Goal: Information Seeking & Learning: Check status

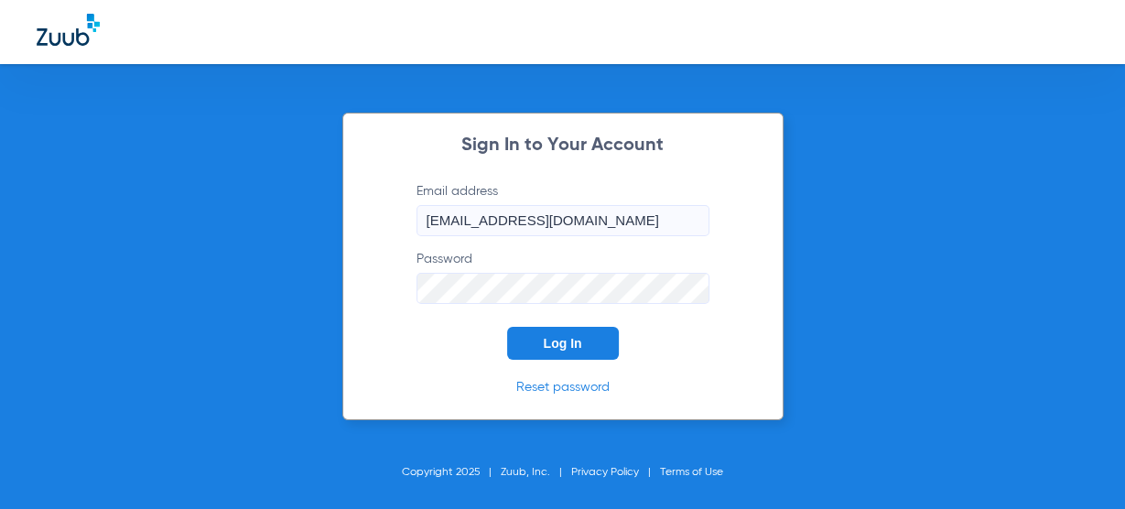
click at [540, 346] on button "Log In" at bounding box center [563, 343] width 112 height 33
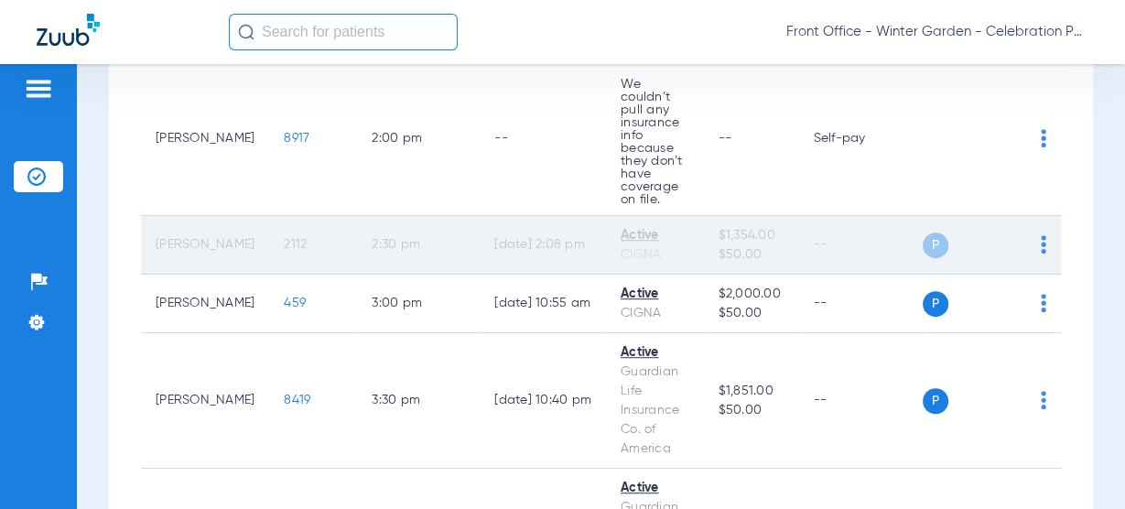
scroll to position [455, 0]
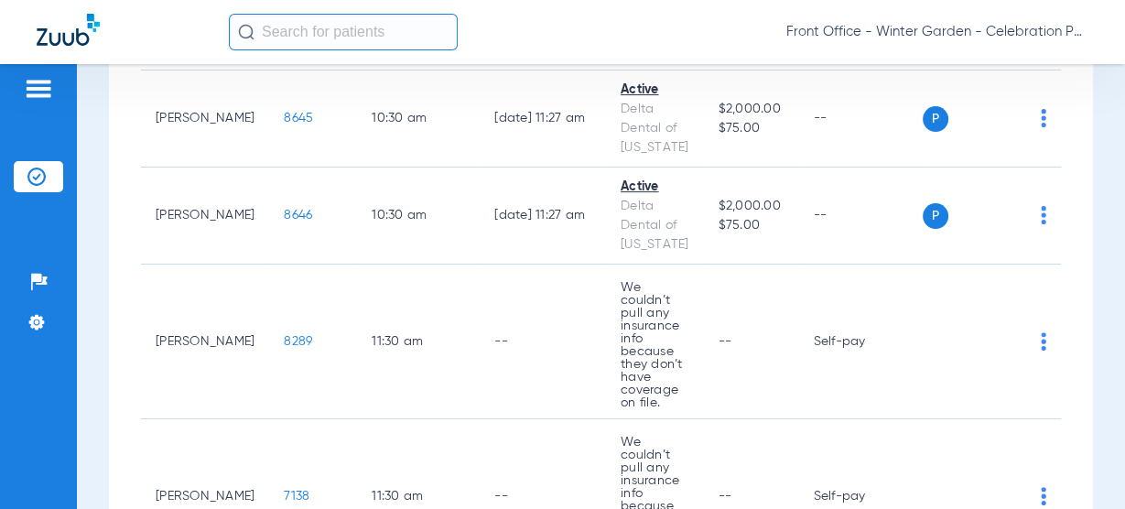
click at [297, 40] on input "text" at bounding box center [343, 32] width 229 height 37
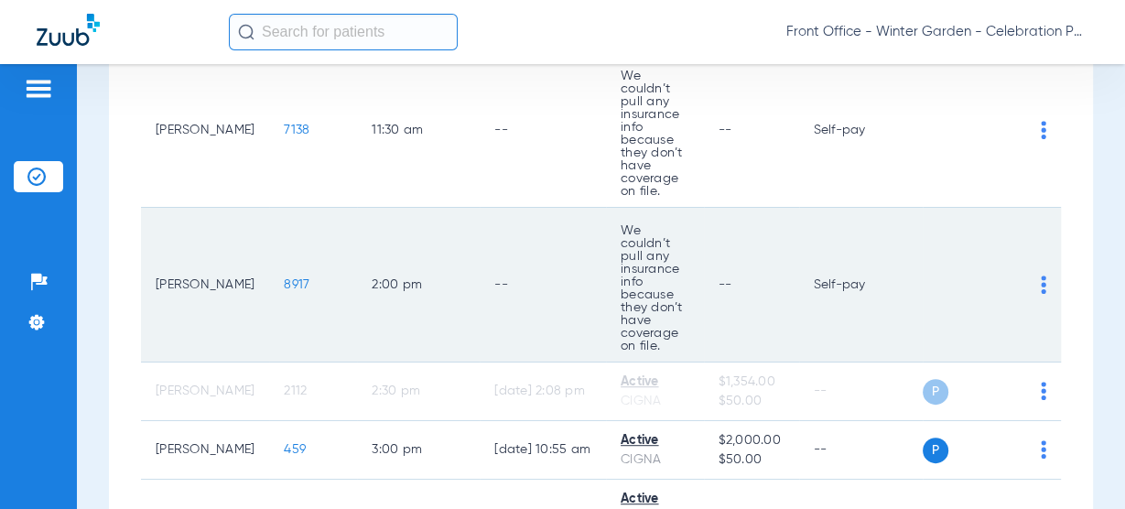
scroll to position [968, 0]
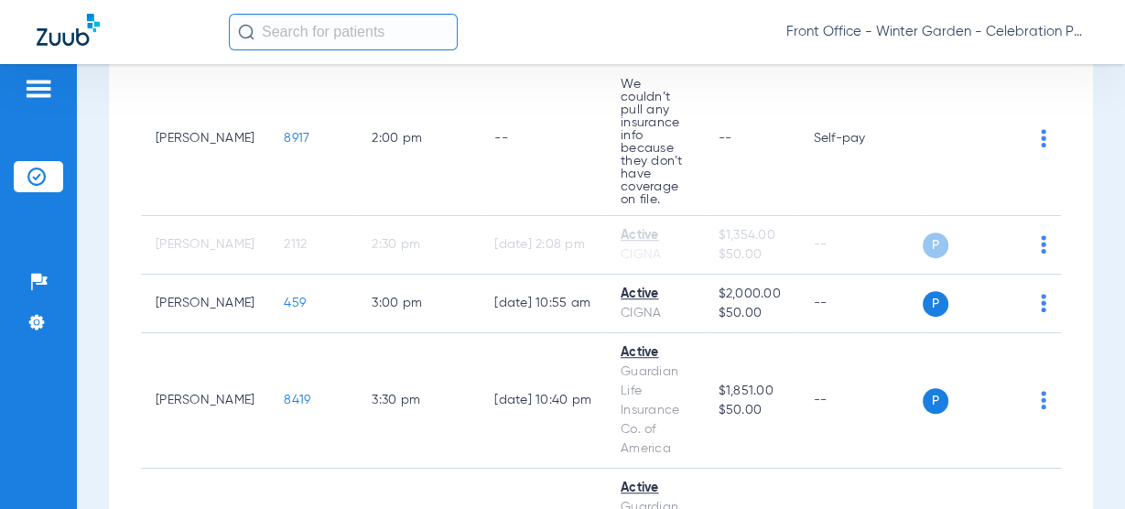
click at [294, 38] on input "text" at bounding box center [343, 32] width 229 height 37
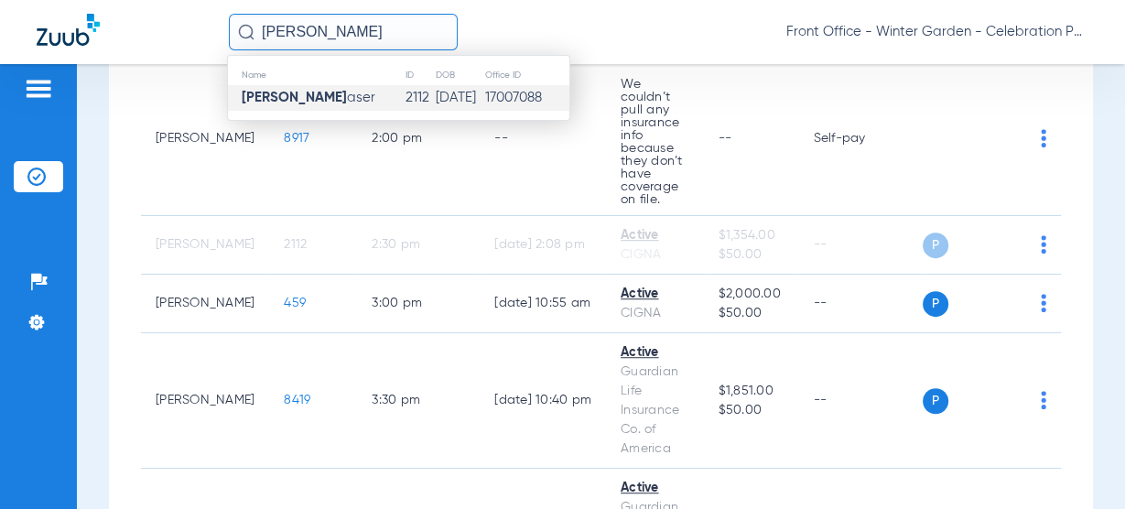
type input "[PERSON_NAME]"
click at [314, 102] on span "[PERSON_NAME]" at bounding box center [309, 98] width 134 height 14
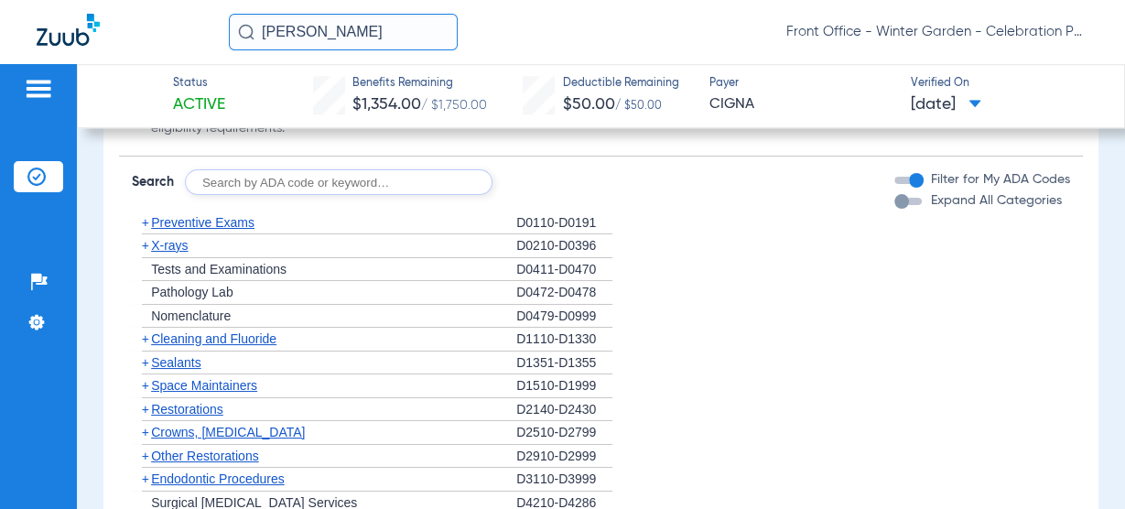
scroll to position [1392, 0]
click at [201, 224] on span "Preventive Exams" at bounding box center [202, 223] width 103 height 15
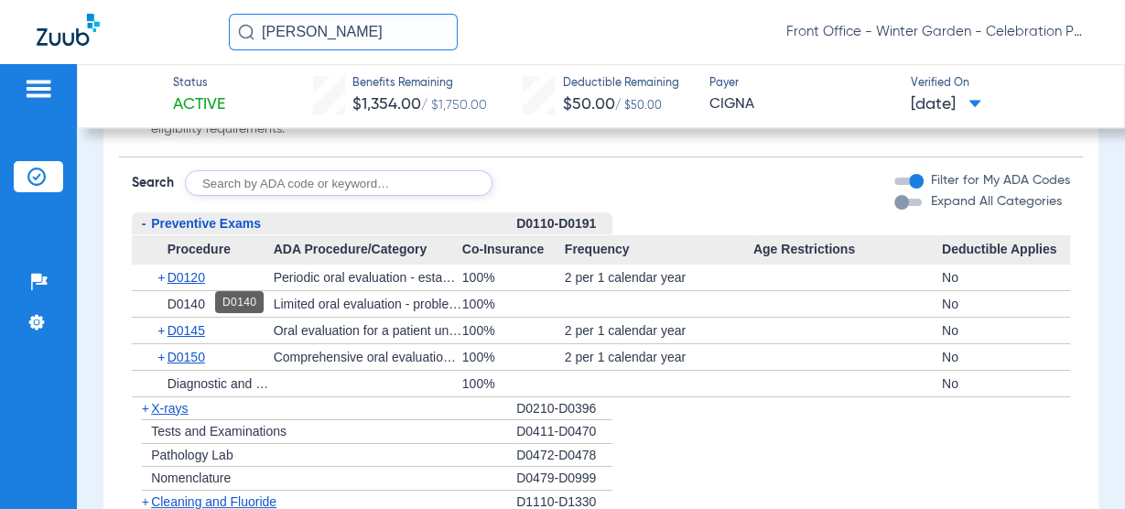
click at [183, 304] on span "D0140" at bounding box center [187, 304] width 38 height 15
click at [205, 307] on span "D0140" at bounding box center [187, 304] width 38 height 15
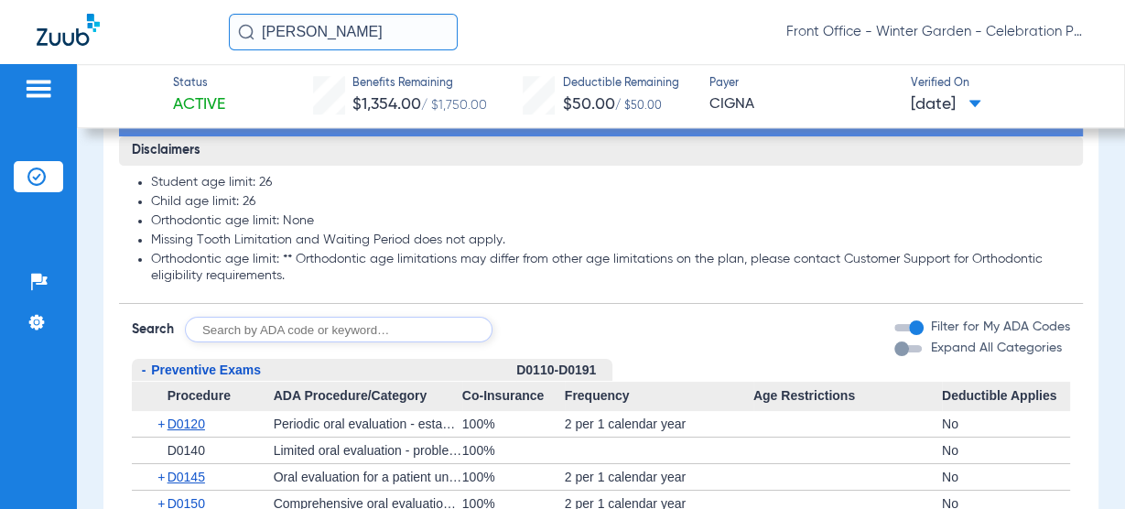
click at [241, 321] on input "text" at bounding box center [339, 330] width 308 height 26
type input "d0140"
click button "Search" at bounding box center [561, 330] width 72 height 26
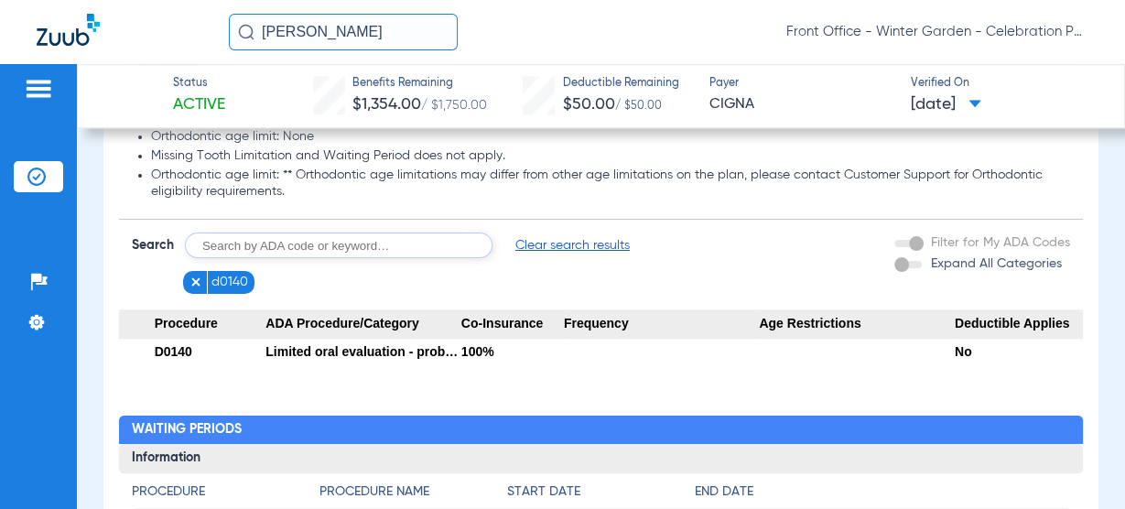
scroll to position [1392, 0]
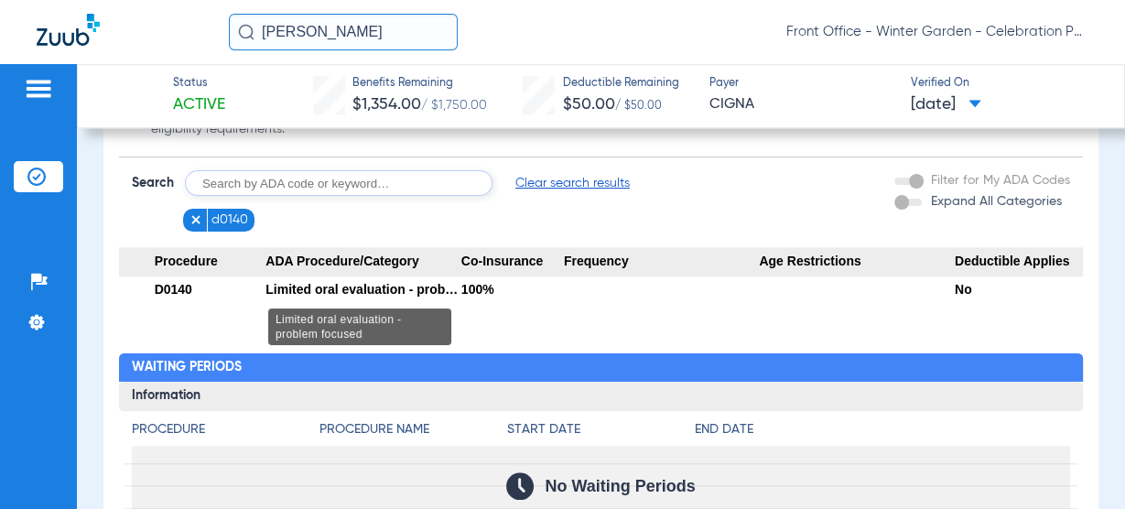
click at [430, 288] on div "Limited oral evaluation - problem focused" at bounding box center [364, 290] width 196 height 26
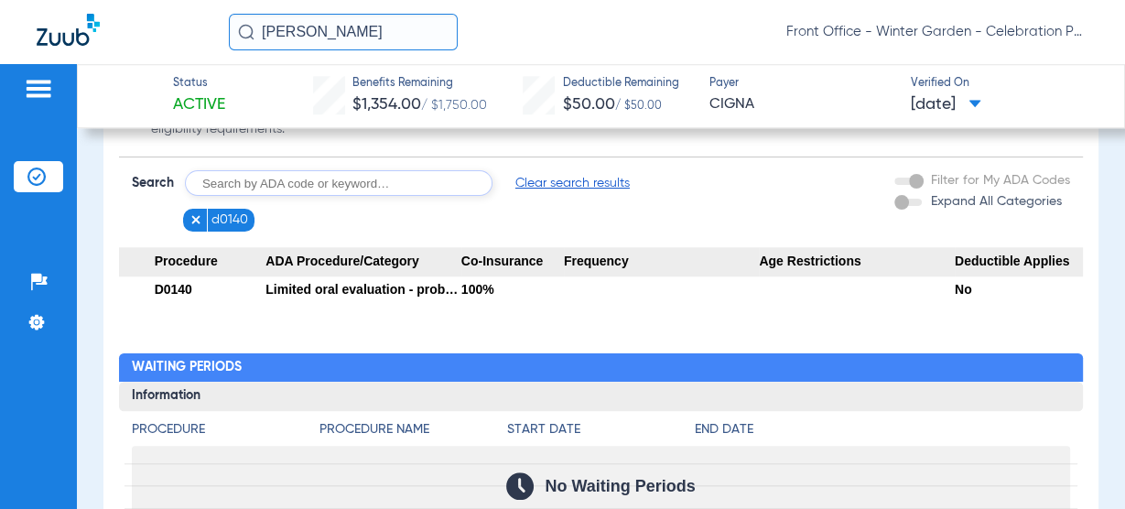
click at [218, 217] on span "d0140" at bounding box center [230, 220] width 37 height 18
click at [205, 219] on figure at bounding box center [199, 220] width 18 height 23
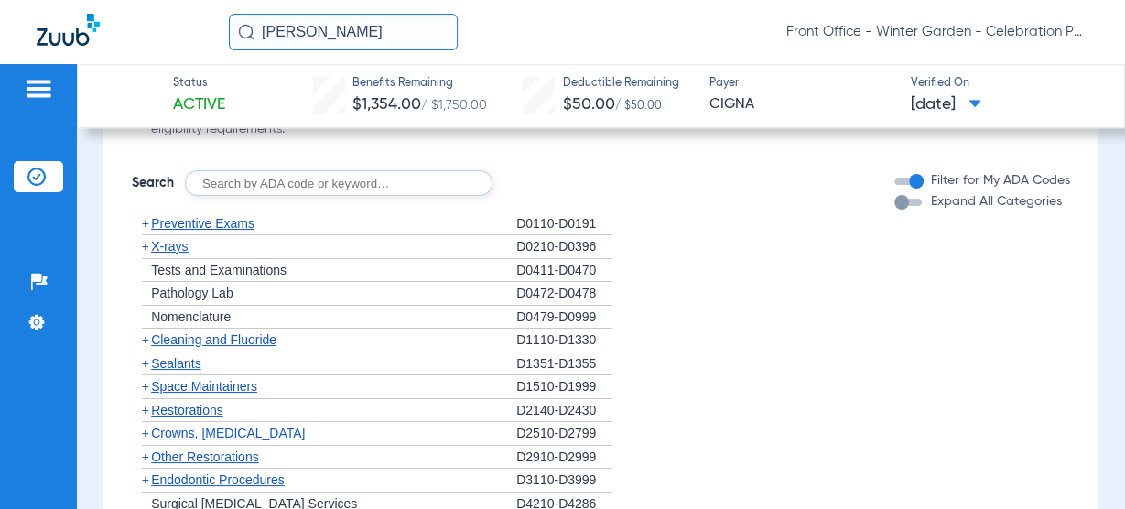
click at [179, 244] on span "X-rays" at bounding box center [169, 246] width 37 height 15
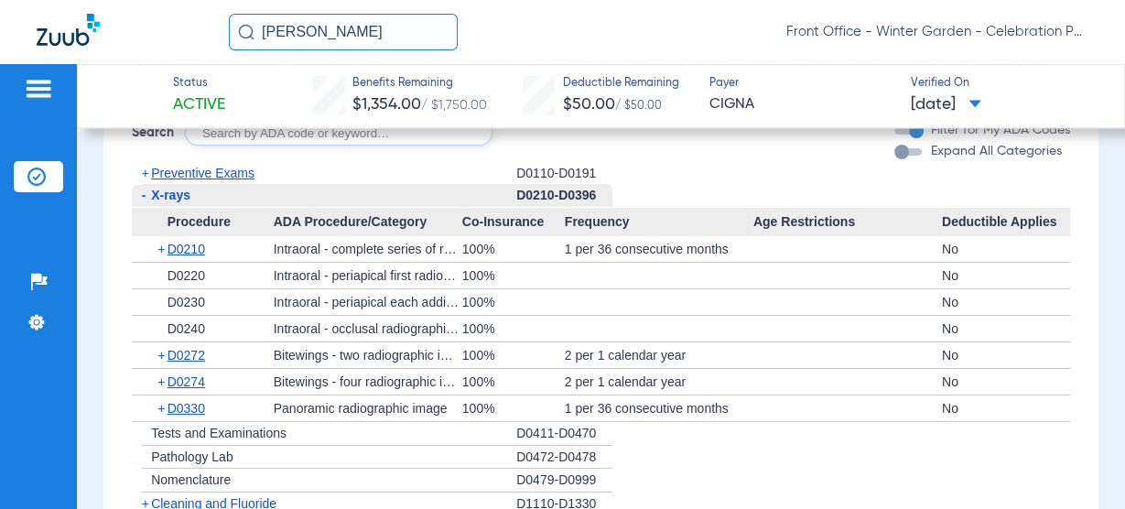
scroll to position [1465, 0]
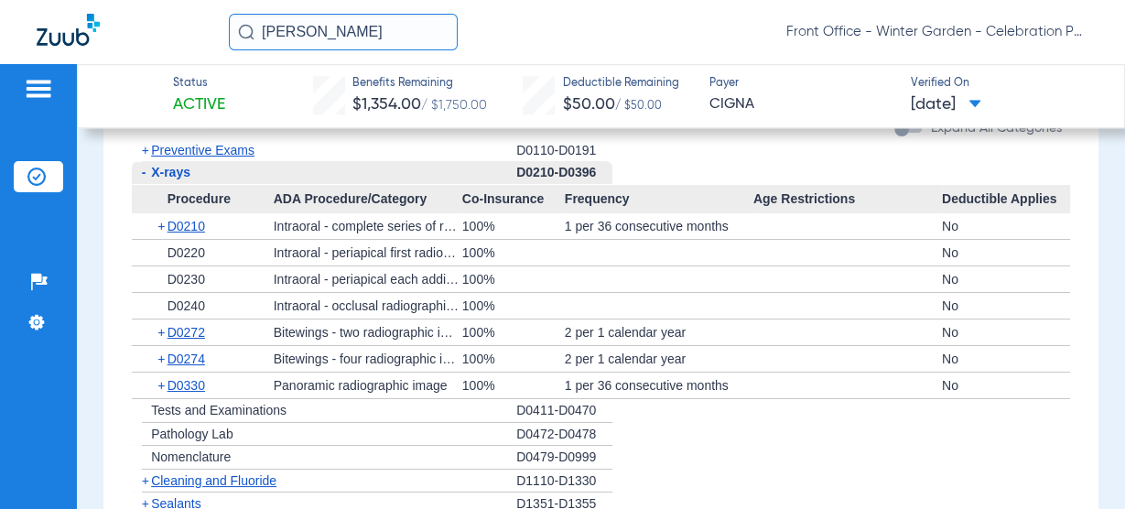
drag, startPoint x: 528, startPoint y: 255, endPoint x: 535, endPoint y: 317, distance: 62.6
click at [535, 317] on app-category-list-item "Procedure ADA Procedure/Category Co-Insurance Frequency Age Restrictions Deduct…" at bounding box center [601, 292] width 939 height 215
click at [536, 302] on div "100%" at bounding box center [513, 306] width 103 height 26
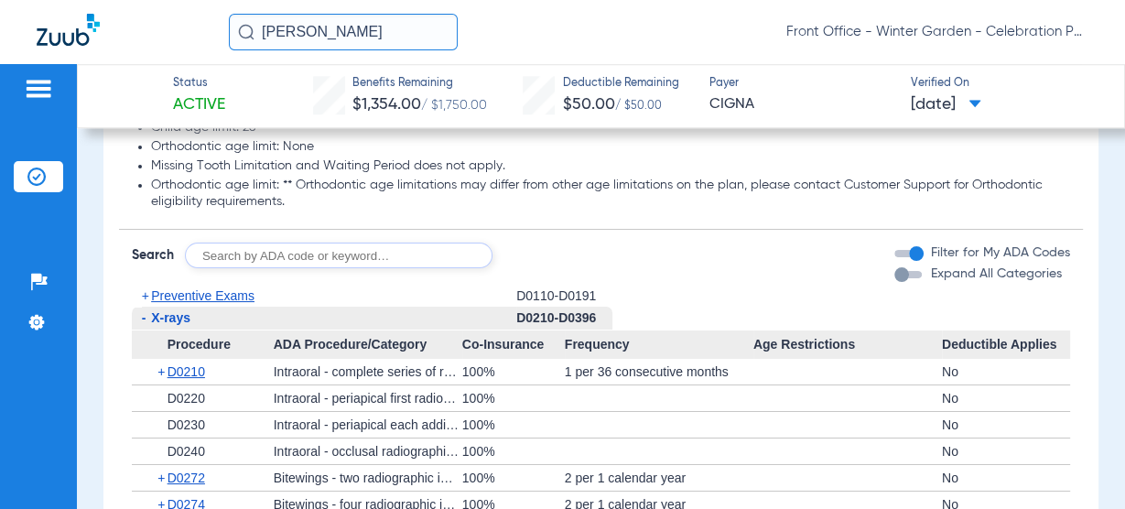
scroll to position [1319, 0]
click at [198, 290] on span "Preventive Exams" at bounding box center [202, 296] width 103 height 15
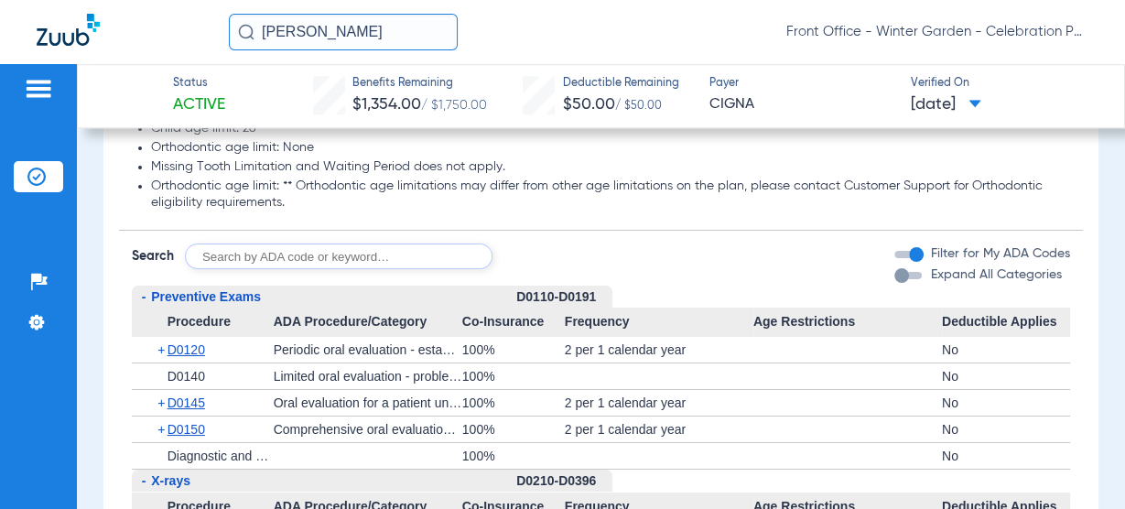
click at [194, 290] on span "Preventive Exams" at bounding box center [206, 296] width 110 height 15
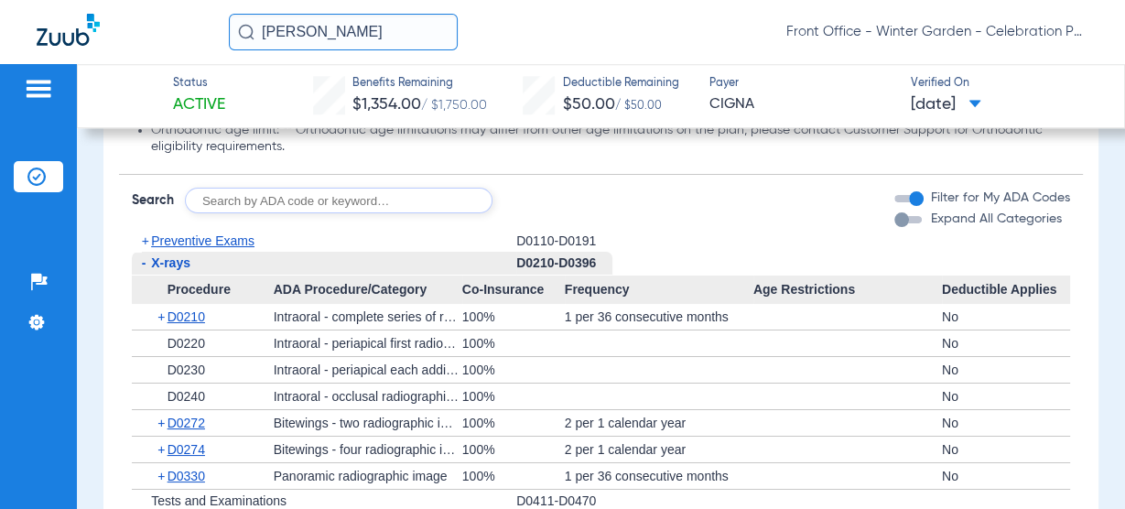
scroll to position [1465, 0]
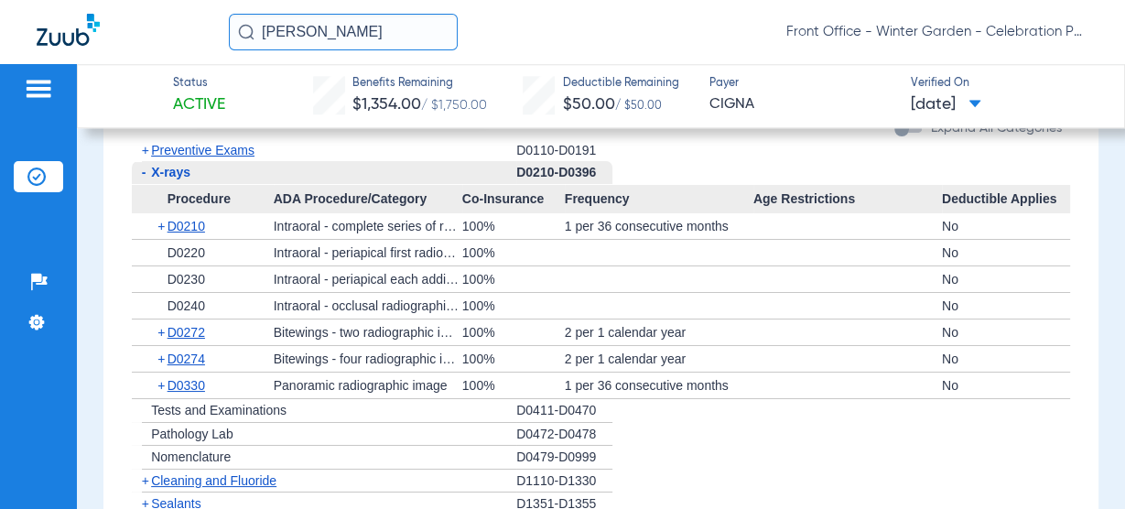
click at [176, 175] on span "X-rays" at bounding box center [170, 172] width 39 height 15
